Goal: Check status: Check status

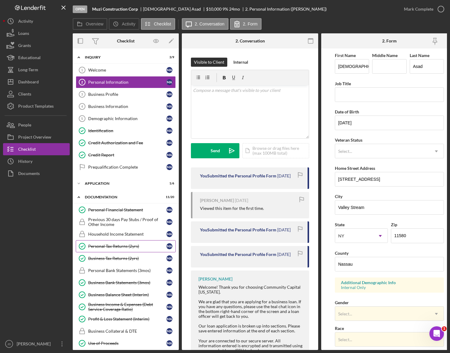
click at [113, 246] on div "Personal Tax Returns (2yrs)" at bounding box center [127, 246] width 78 height 5
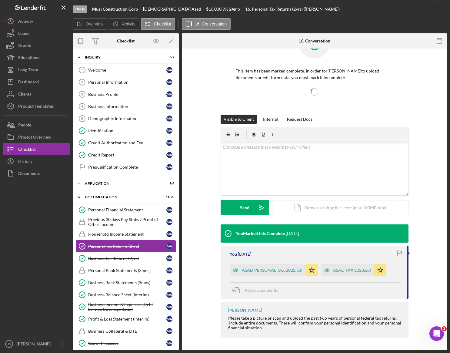
scroll to position [26, 0]
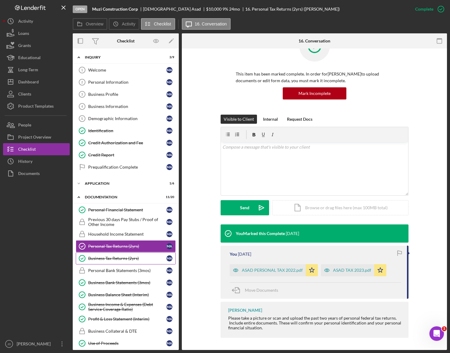
click at [105, 258] on div "Business Tax Returns (2yrs)" at bounding box center [127, 258] width 78 height 5
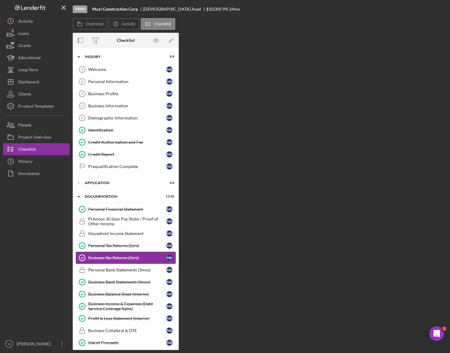
click at [116, 258] on div "Business Tax Returns (2yrs)" at bounding box center [127, 257] width 78 height 5
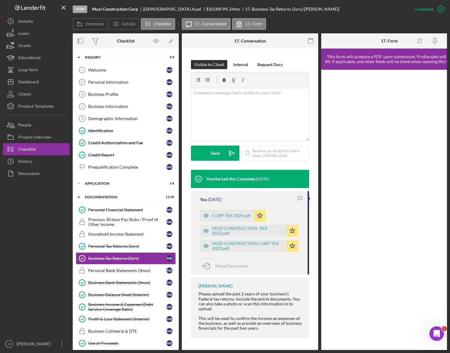
scroll to position [90, 0]
click at [112, 247] on div "Personal Tax Returns (2yrs)" at bounding box center [127, 246] width 78 height 5
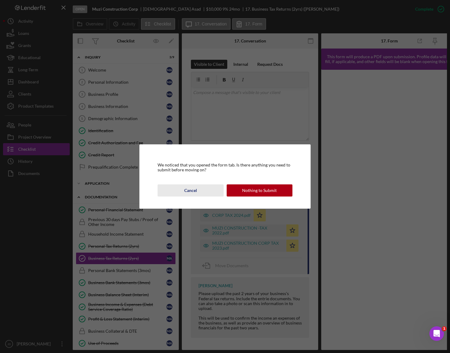
click at [192, 192] on div "Cancel" at bounding box center [190, 190] width 13 height 12
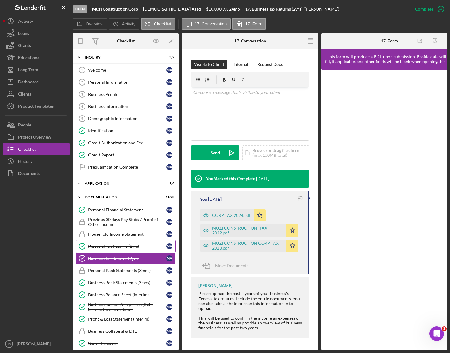
click at [110, 244] on div "Personal Tax Returns (2yrs)" at bounding box center [127, 246] width 78 height 5
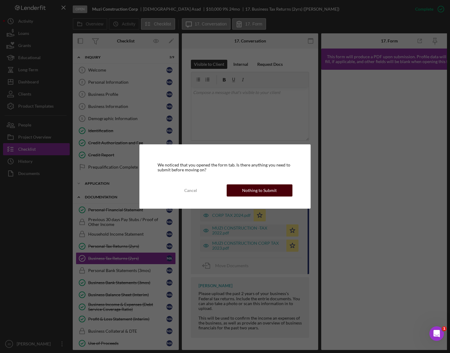
click at [233, 195] on button "Nothing to Submit" at bounding box center [260, 190] width 66 height 12
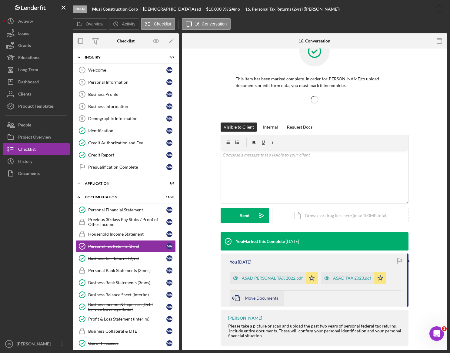
scroll to position [26, 0]
